Goal: Transaction & Acquisition: Subscribe to service/newsletter

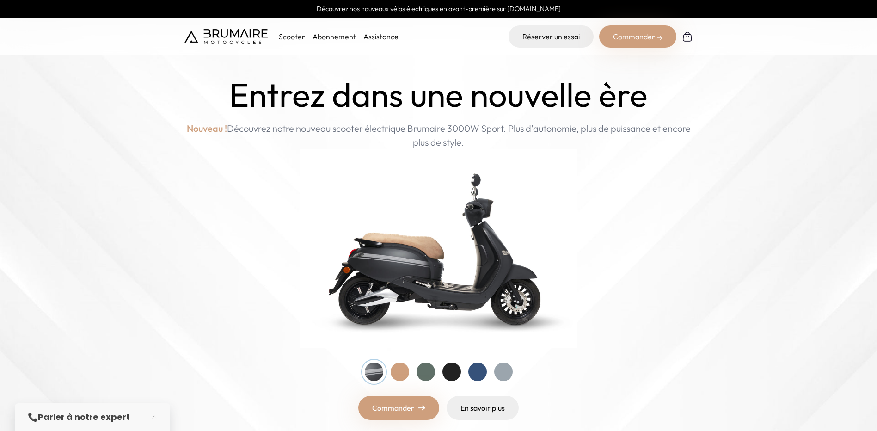
click at [394, 373] on div at bounding box center [400, 372] width 18 height 18
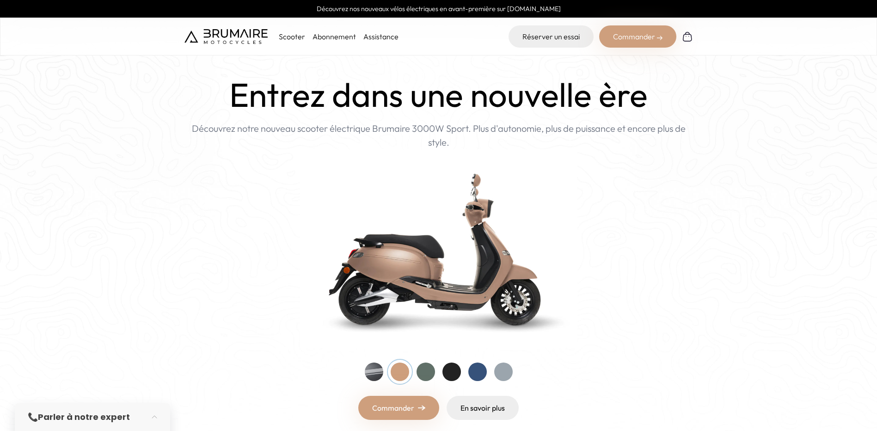
click at [424, 369] on div at bounding box center [426, 372] width 18 height 18
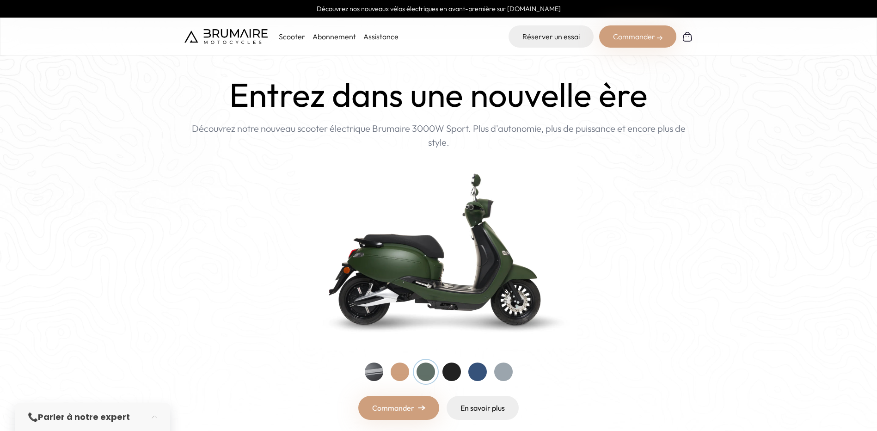
click at [494, 372] on div at bounding box center [503, 372] width 18 height 18
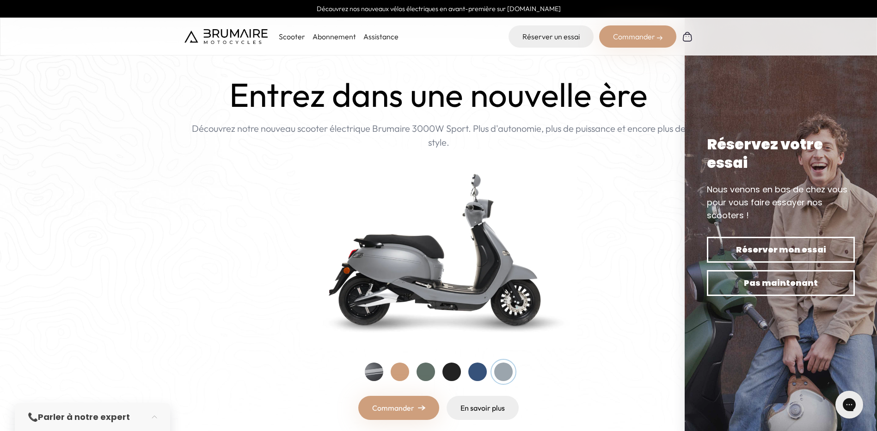
click at [327, 37] on link "Abonnement" at bounding box center [334, 36] width 43 height 9
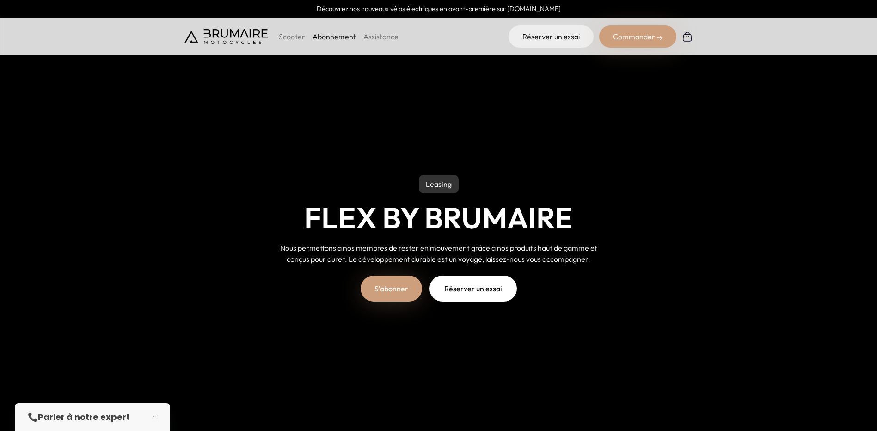
click at [408, 295] on link "S'abonner" at bounding box center [391, 289] width 61 height 26
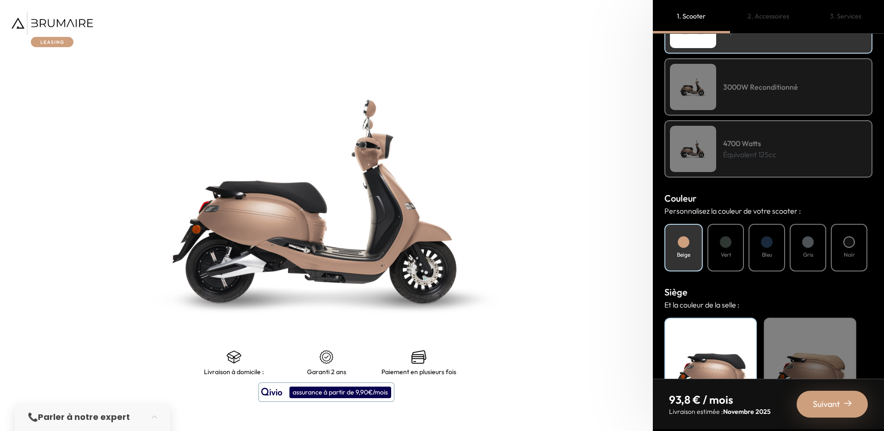
click at [726, 246] on div at bounding box center [726, 242] width 12 height 12
click at [808, 246] on div at bounding box center [808, 242] width 12 height 12
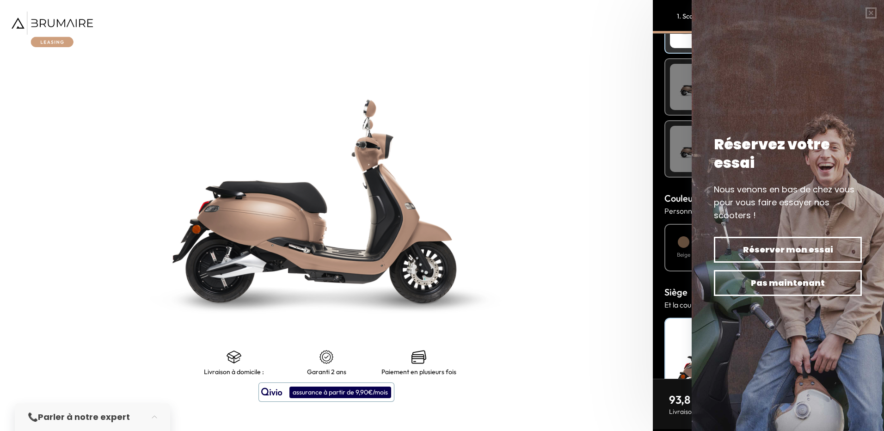
click at [619, 228] on img at bounding box center [327, 201] width 816 height 539
click at [873, 15] on button "button" at bounding box center [871, 13] width 26 height 26
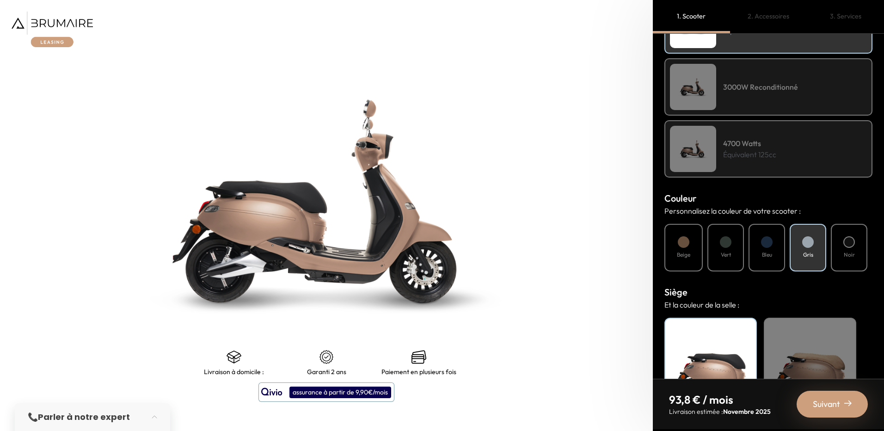
click at [730, 246] on div at bounding box center [726, 242] width 12 height 12
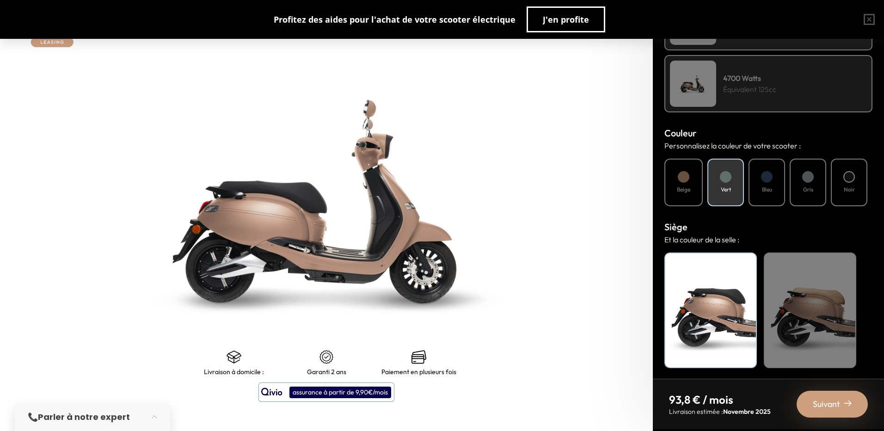
scroll to position [251, 0]
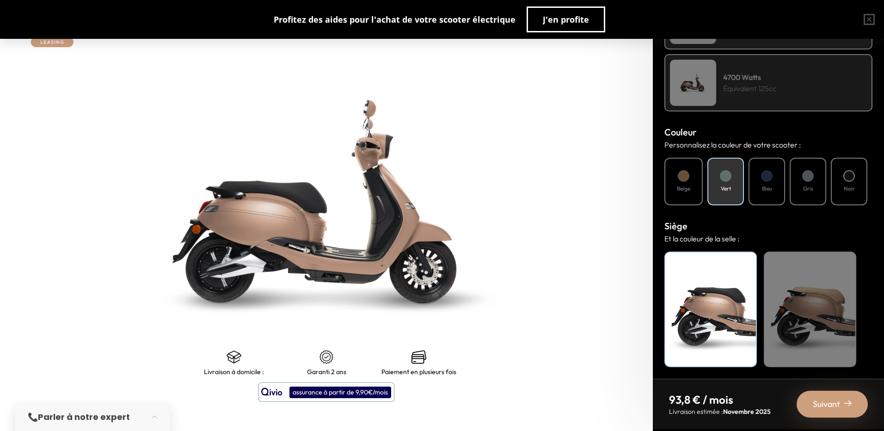
click at [706, 318] on div "Noir" at bounding box center [710, 310] width 92 height 116
click at [822, 411] on div "Suivant" at bounding box center [832, 404] width 71 height 27
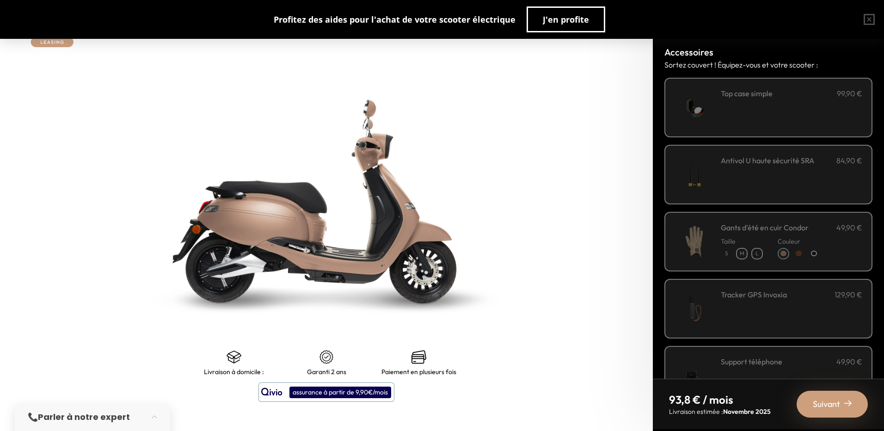
click at [695, 111] on img at bounding box center [694, 107] width 39 height 39
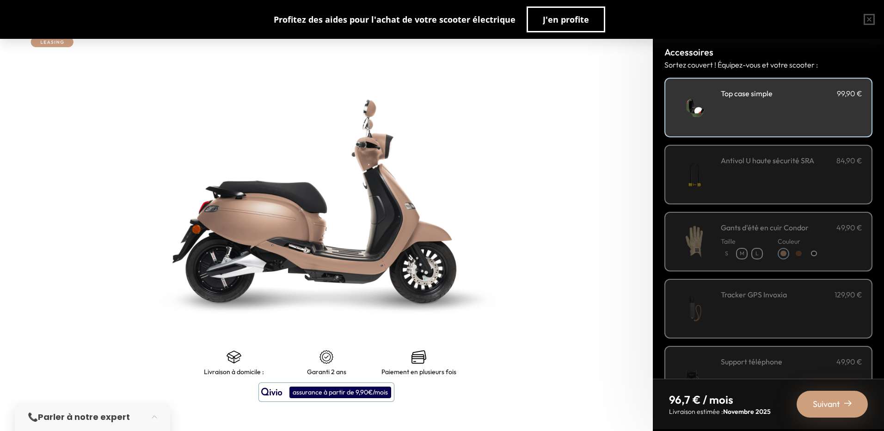
click at [695, 111] on img at bounding box center [694, 107] width 39 height 39
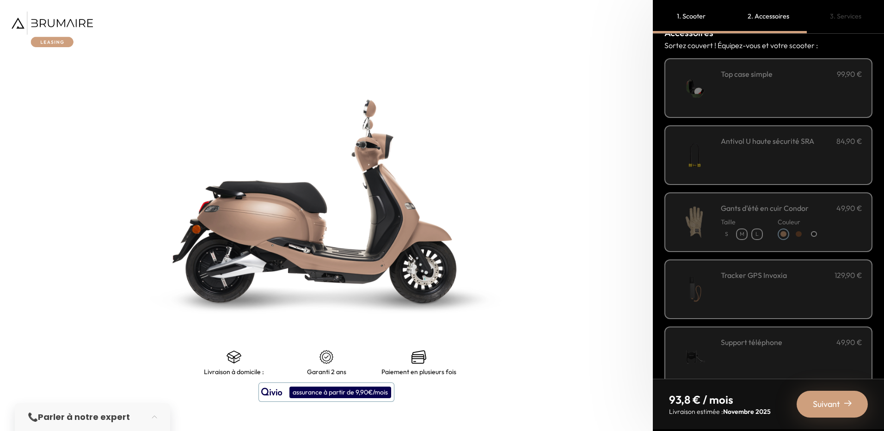
scroll to position [46, 0]
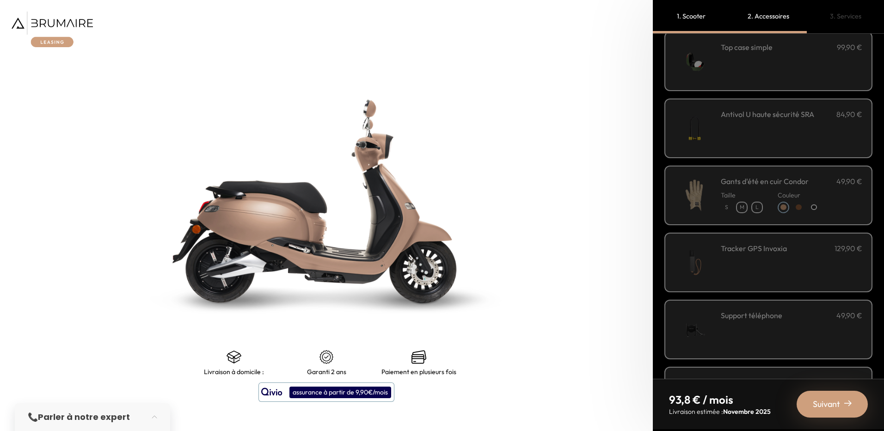
click at [819, 401] on span "Suivant" at bounding box center [826, 404] width 27 height 13
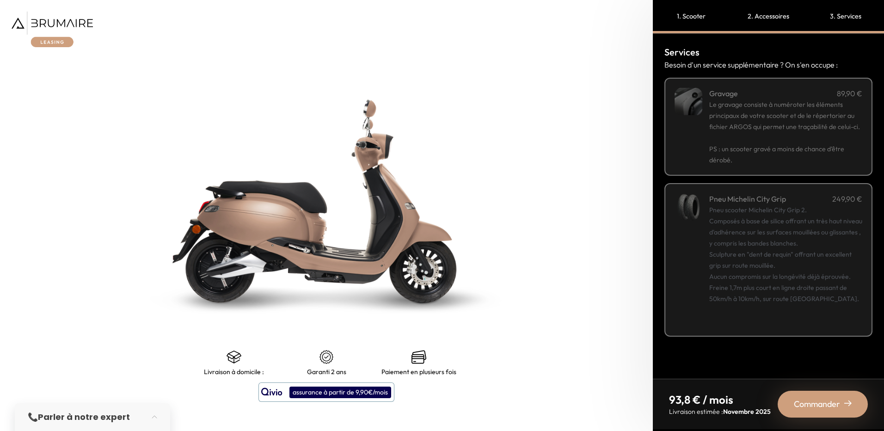
click at [740, 120] on p "Le gravage consiste à numéroter les éléments principaux de votre scooter et de …" at bounding box center [785, 115] width 153 height 33
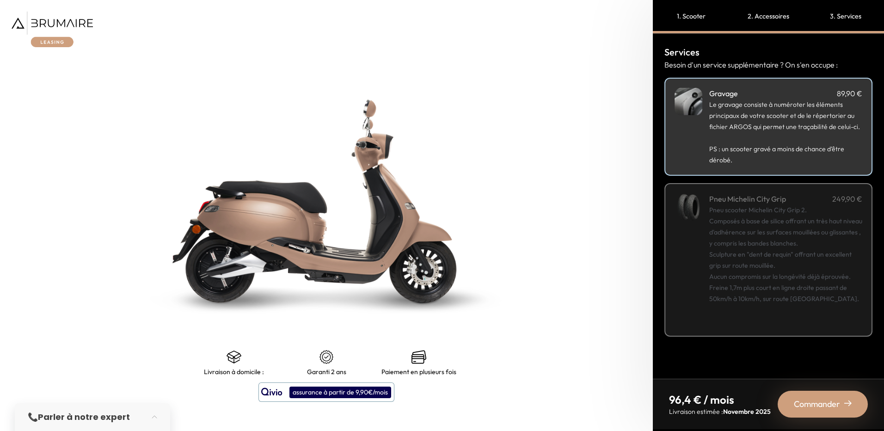
click at [774, 17] on div "2. Accessoires" at bounding box center [768, 16] width 77 height 33
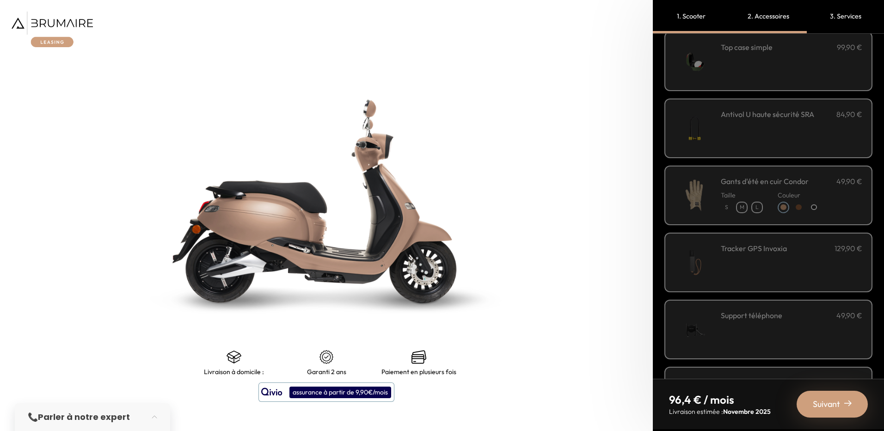
scroll to position [0, 0]
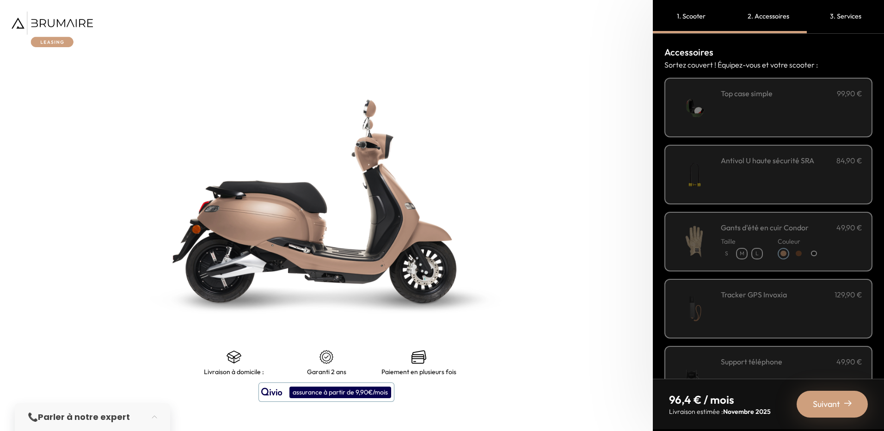
click at [722, 171] on div "Antivol U haute sécurité SRA 84,90 €" at bounding box center [791, 174] width 141 height 39
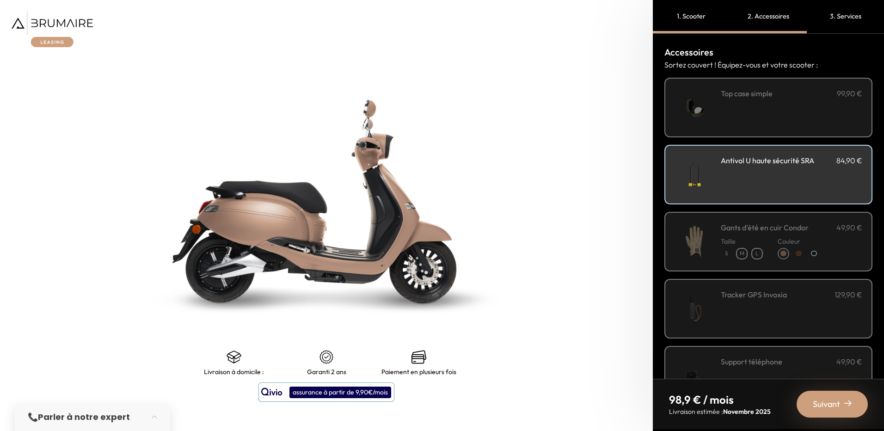
click at [732, 111] on div "**********" at bounding box center [791, 107] width 141 height 39
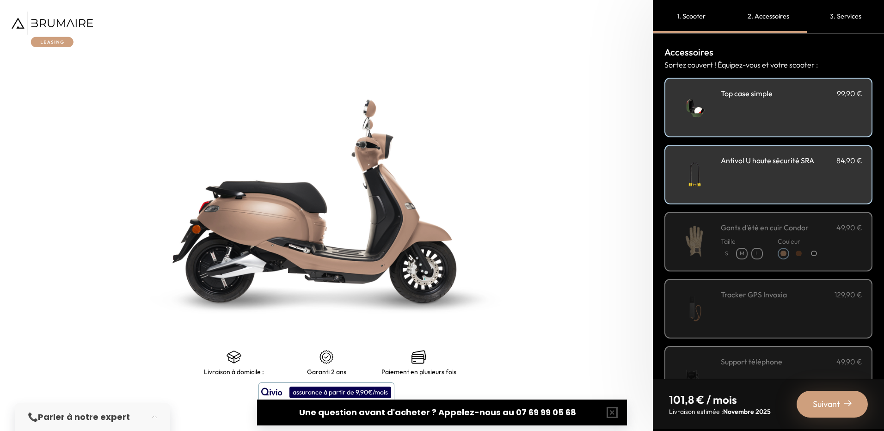
click at [732, 111] on div "**********" at bounding box center [791, 107] width 141 height 39
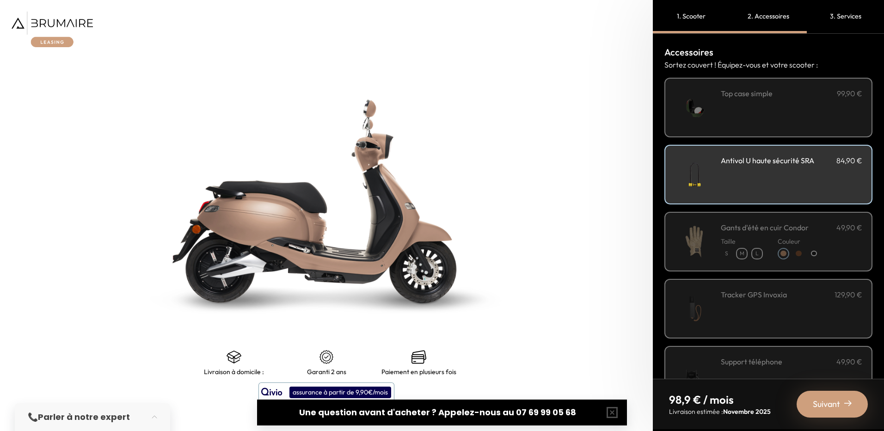
click at [845, 406] on img at bounding box center [847, 403] width 7 height 7
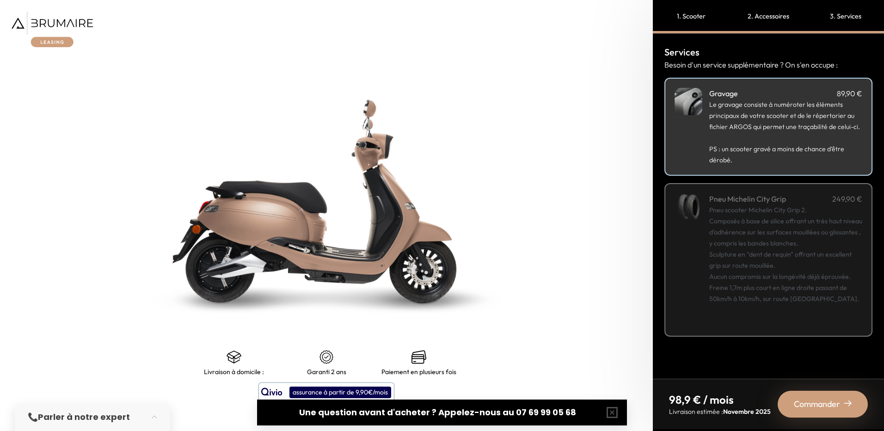
click at [811, 405] on span "Commander" at bounding box center [817, 404] width 46 height 13
